Goal: Task Accomplishment & Management: Complete application form

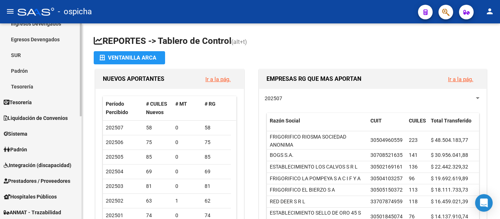
scroll to position [110, 0]
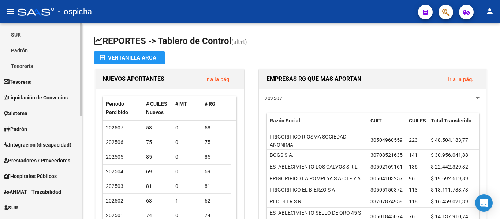
click at [59, 111] on link "Sistema" at bounding box center [41, 113] width 82 height 16
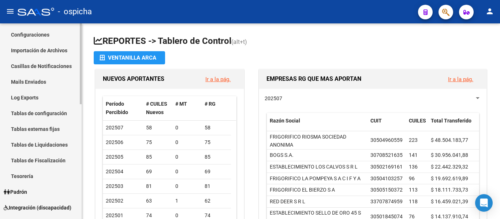
scroll to position [73, 0]
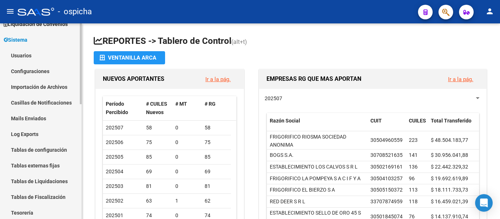
click at [46, 58] on link "Usuarios" at bounding box center [41, 56] width 82 height 16
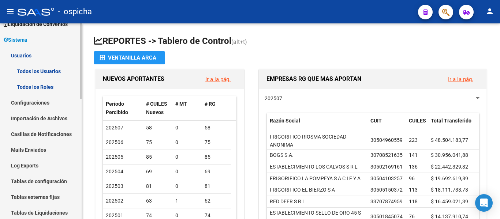
click at [51, 71] on link "Todos los Usuarios" at bounding box center [41, 71] width 82 height 16
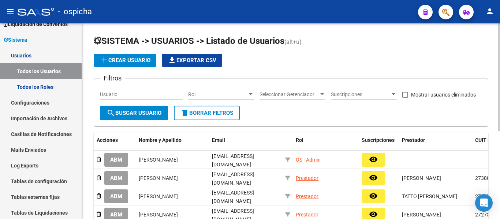
click at [129, 60] on span "add Crear Usuario" at bounding box center [125, 60] width 51 height 7
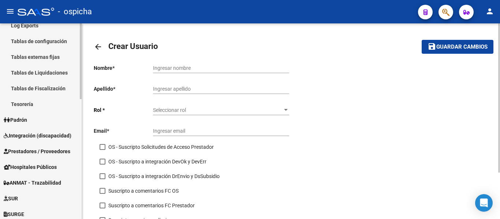
scroll to position [220, 0]
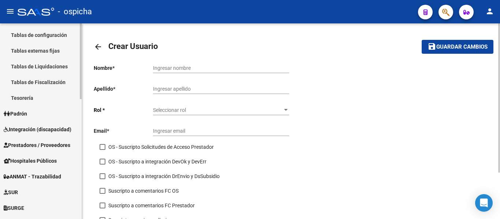
click at [45, 126] on span "Integración (discapacidad)" at bounding box center [38, 130] width 68 height 8
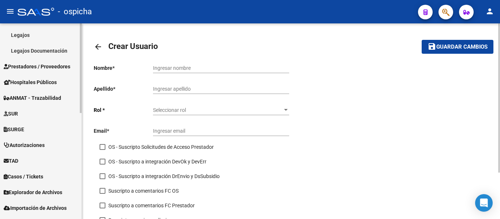
click at [45, 63] on span "Prestadores / Proveedores" at bounding box center [37, 67] width 67 height 8
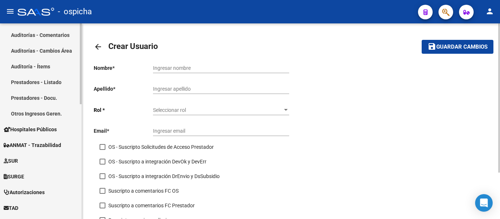
click at [45, 81] on link "Prestadores - Listado" at bounding box center [41, 82] width 82 height 16
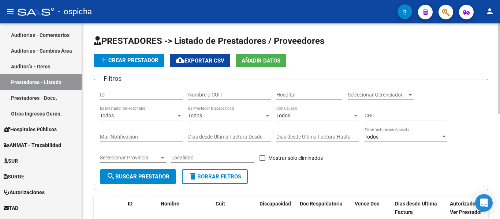
click at [131, 60] on span "add Crear Prestador" at bounding box center [129, 60] width 59 height 7
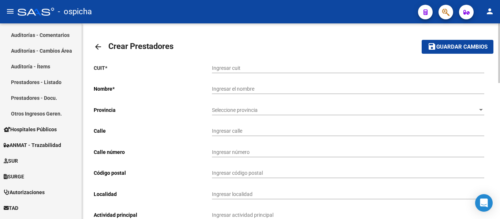
click at [238, 68] on input "Ingresar cuit" at bounding box center [348, 68] width 272 height 6
paste input "27-35166823-2"
type input "27-35166823-2"
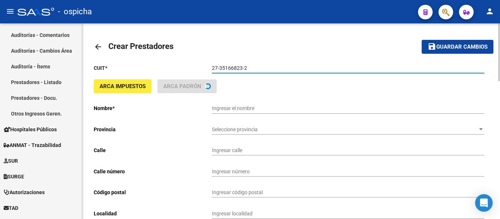
type input "[PERSON_NAME]"
type input "INGENIERO MITRE 1290"
type input "1290"
type input "1834"
type input "TEMPERLEY"
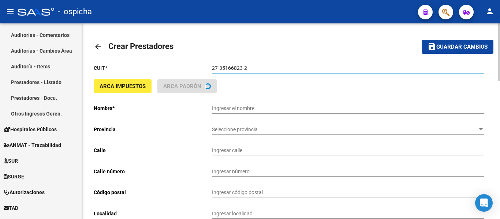
type input "869090"
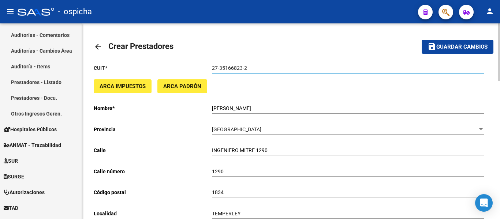
type input "27-35166823-2"
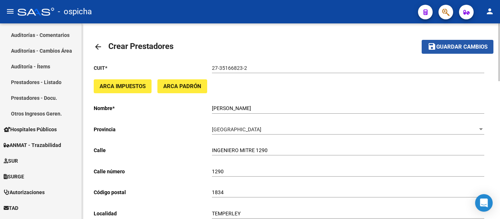
click at [457, 48] on span "Guardar cambios" at bounding box center [461, 47] width 51 height 7
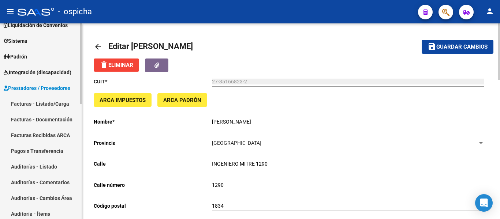
scroll to position [23, 0]
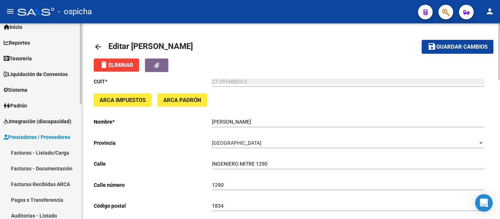
click at [45, 94] on link "Sistema" at bounding box center [41, 90] width 82 height 16
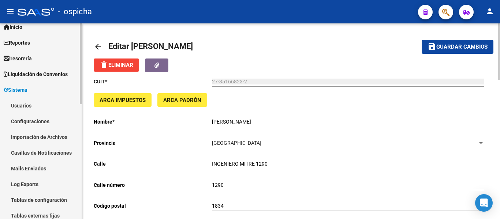
click at [37, 102] on link "Usuarios" at bounding box center [41, 106] width 82 height 16
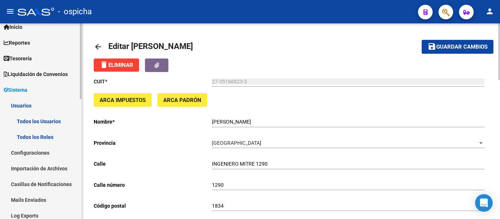
click at [27, 120] on link "Todos los Usuarios" at bounding box center [41, 121] width 82 height 16
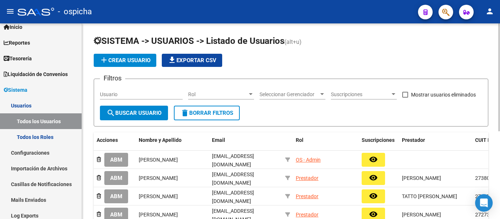
click at [123, 63] on span "add Crear Usuario" at bounding box center [125, 60] width 51 height 7
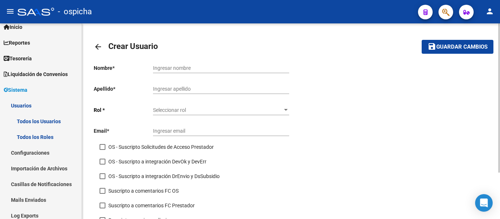
click at [176, 66] on input "Ingresar nombre" at bounding box center [221, 68] width 136 height 6
paste input "[PERSON_NAME]"
type input "[PERSON_NAME]"
click at [175, 86] on div "Ingresar apellido" at bounding box center [221, 86] width 136 height 15
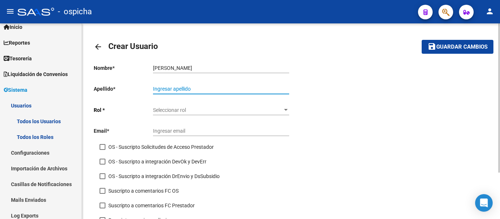
paste input "[PERSON_NAME]"
drag, startPoint x: 169, startPoint y: 89, endPoint x: 94, endPoint y: 96, distance: 75.0
click at [94, 96] on div "Nombre * [PERSON_NAME] Ingresar nombre Apellido * [PERSON_NAME] Ingresar apelli…" at bounding box center [192, 145] width 197 height 172
type input "[GEOGRAPHIC_DATA]"
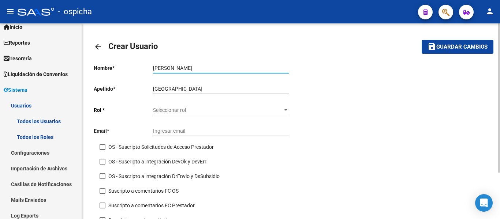
drag, startPoint x: 168, startPoint y: 69, endPoint x: 186, endPoint y: 66, distance: 19.0
click at [186, 66] on input "[PERSON_NAME]" at bounding box center [221, 68] width 136 height 6
type input "[PERSON_NAME]"
click at [187, 109] on span "Seleccionar rol" at bounding box center [218, 110] width 130 height 6
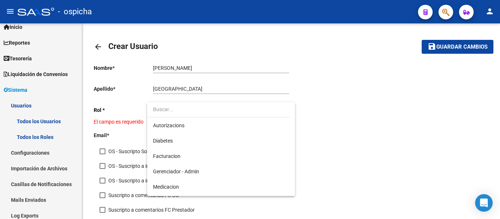
scroll to position [106, 0]
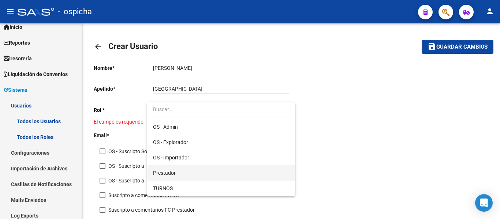
click at [232, 175] on span "Prestador" at bounding box center [221, 172] width 136 height 15
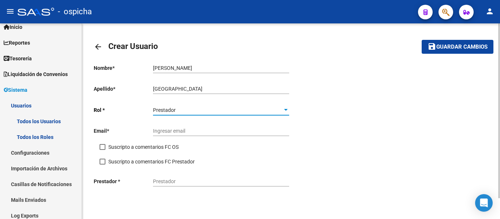
click at [161, 127] on div "Ingresar email" at bounding box center [221, 129] width 136 height 15
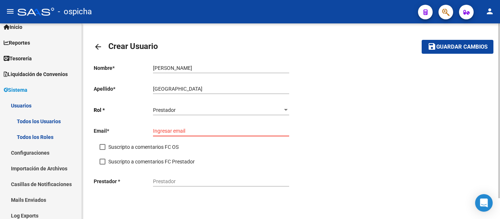
click at [179, 134] on input "Ingresar email" at bounding box center [221, 131] width 136 height 6
paste input "[EMAIL_ADDRESS][DOMAIN_NAME]"
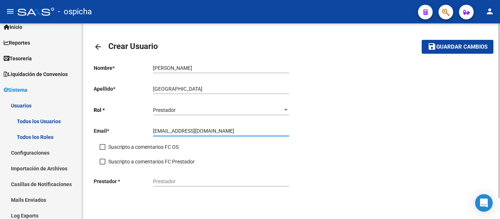
type input "[EMAIL_ADDRESS][DOMAIN_NAME]"
click at [181, 181] on input "Prestador" at bounding box center [221, 182] width 136 height 6
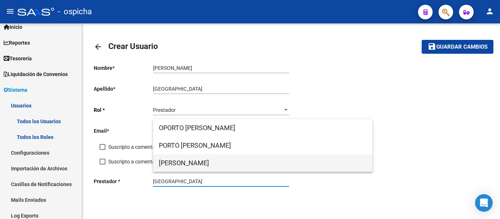
click at [182, 164] on span "[PERSON_NAME]" at bounding box center [263, 164] width 208 height 18
type input "[PERSON_NAME]"
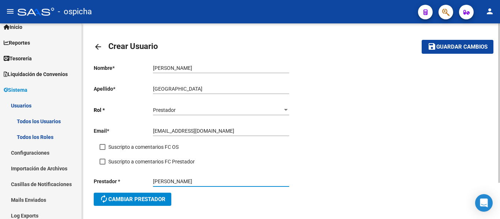
click at [463, 45] on span "Guardar cambios" at bounding box center [461, 47] width 51 height 7
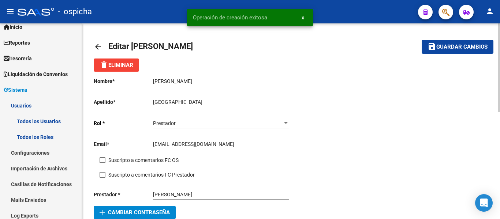
click at [463, 45] on span "Guardar cambios" at bounding box center [461, 47] width 51 height 7
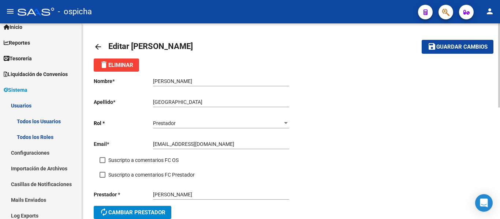
click at [448, 11] on icon "button" at bounding box center [445, 12] width 7 height 8
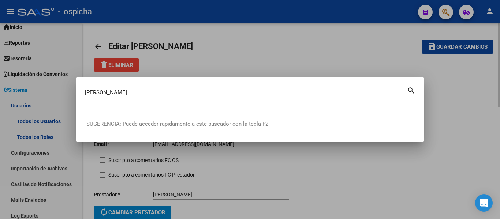
type input "[PERSON_NAME]"
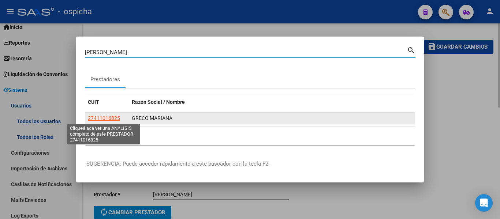
click at [113, 118] on span "27411016825" at bounding box center [104, 118] width 32 height 6
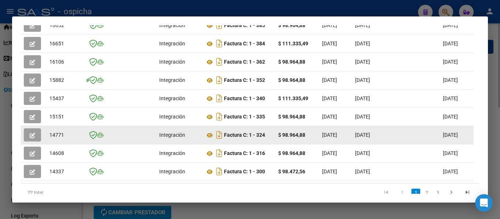
scroll to position [269, 0]
